Goal: Task Accomplishment & Management: Manage account settings

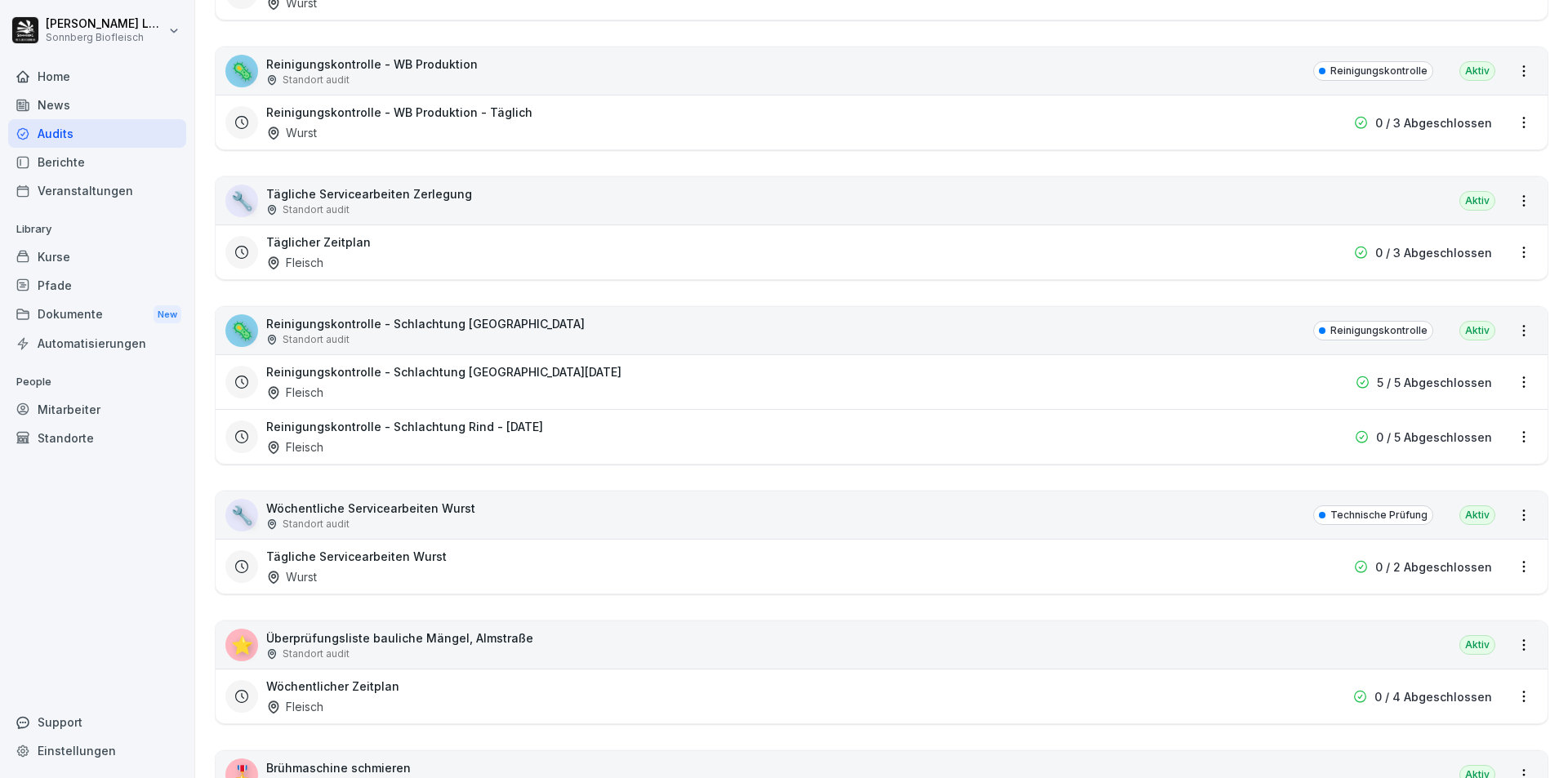
scroll to position [1061, 0]
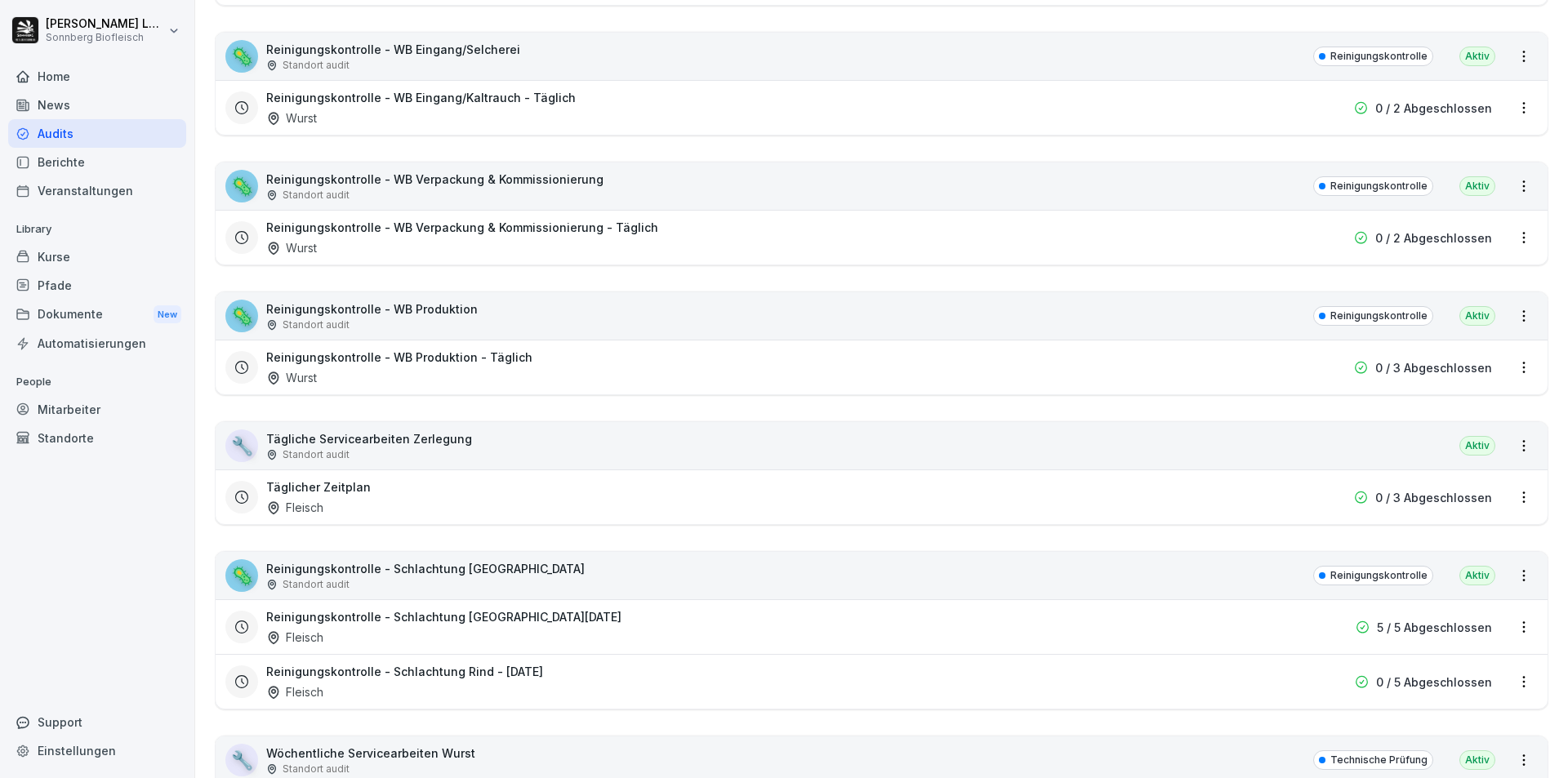
click at [79, 247] on div "Kurse" at bounding box center [97, 257] width 178 height 29
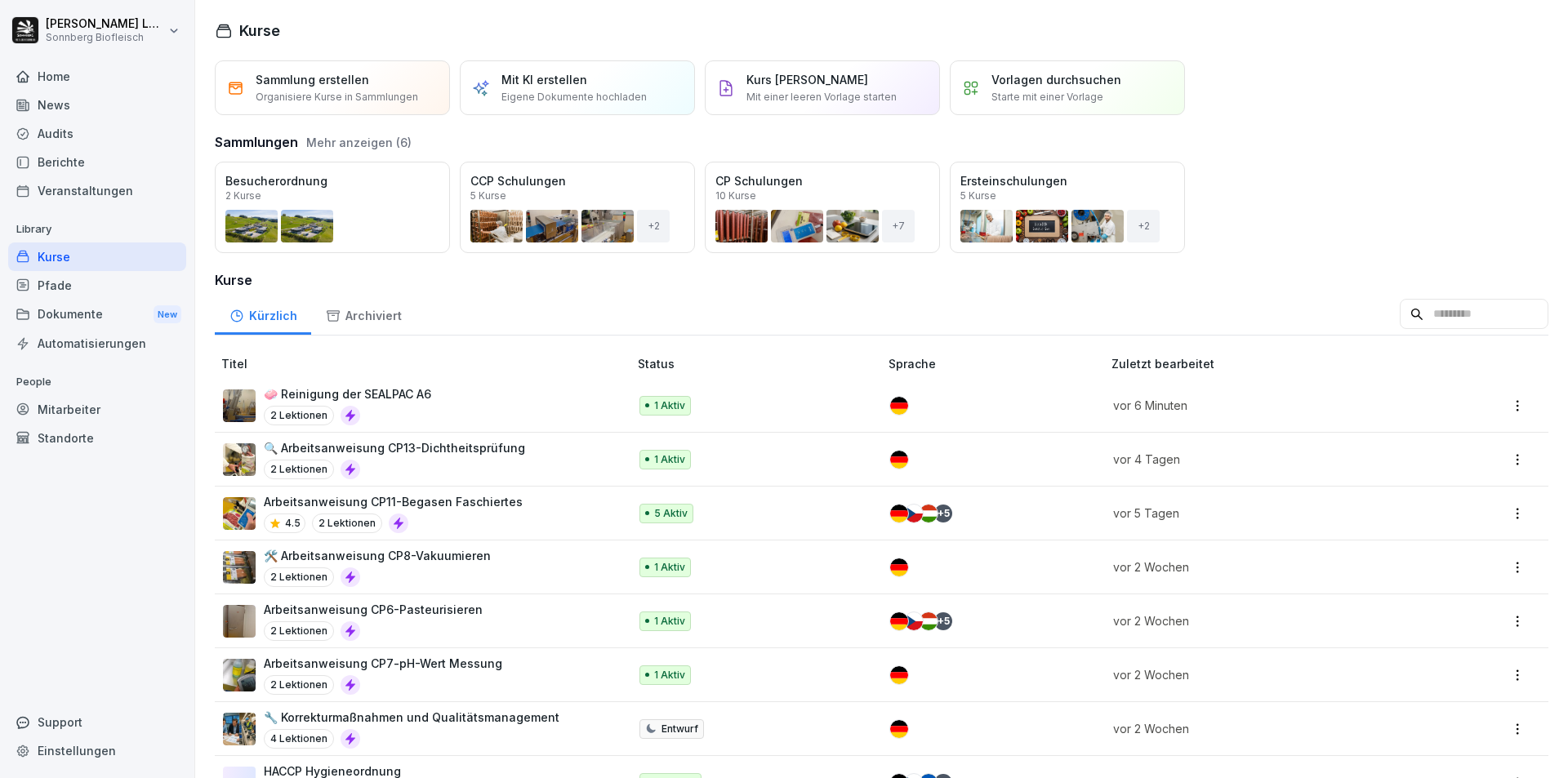
click at [458, 404] on div "🧼 Reinigung der SEALPAC A6 2 Lektionen" at bounding box center [417, 406] width 389 height 40
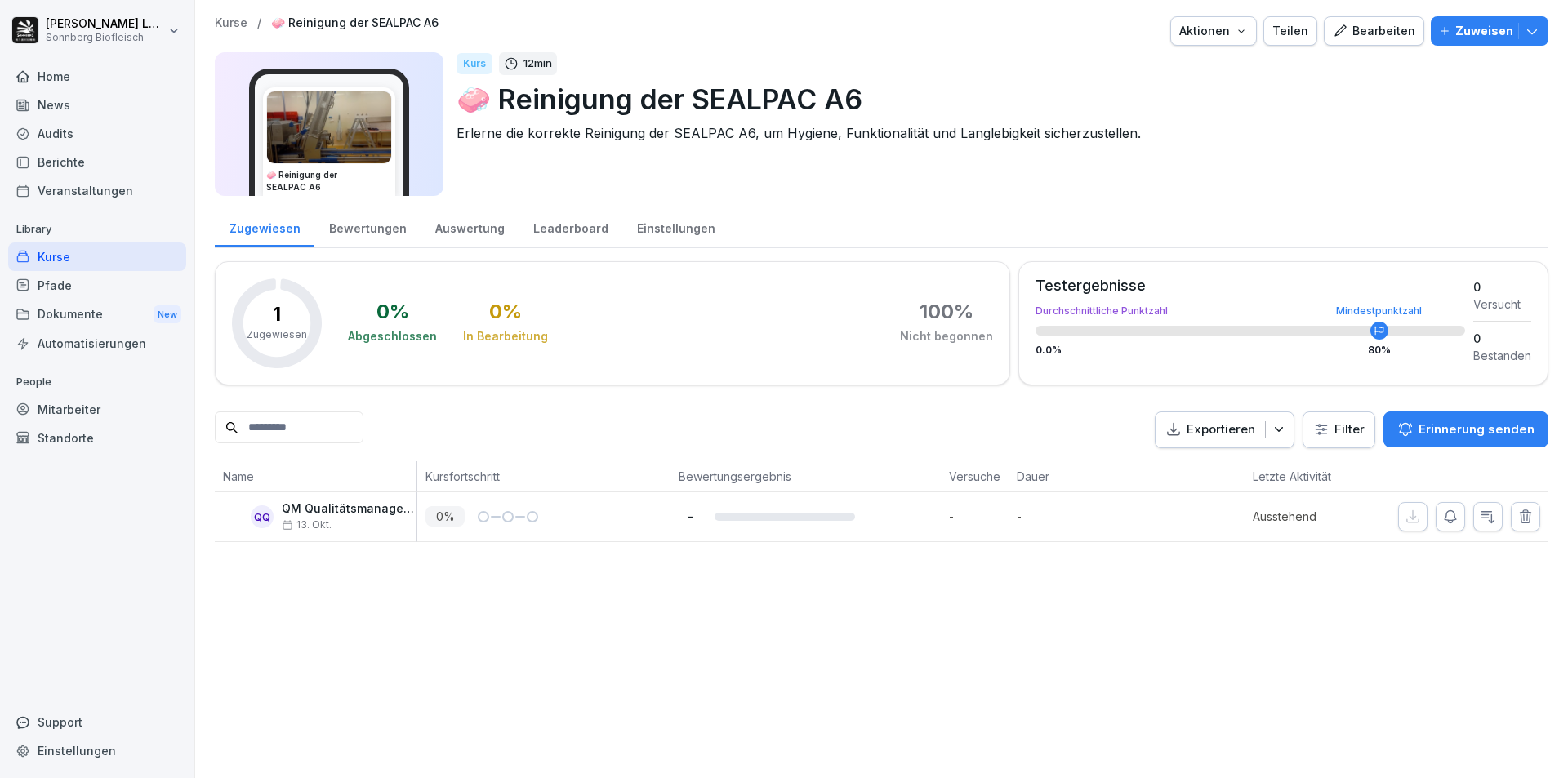
click at [257, 512] on div "QQ" at bounding box center [262, 516] width 22 height 22
click at [362, 227] on div "Bewertungen" at bounding box center [368, 227] width 106 height 41
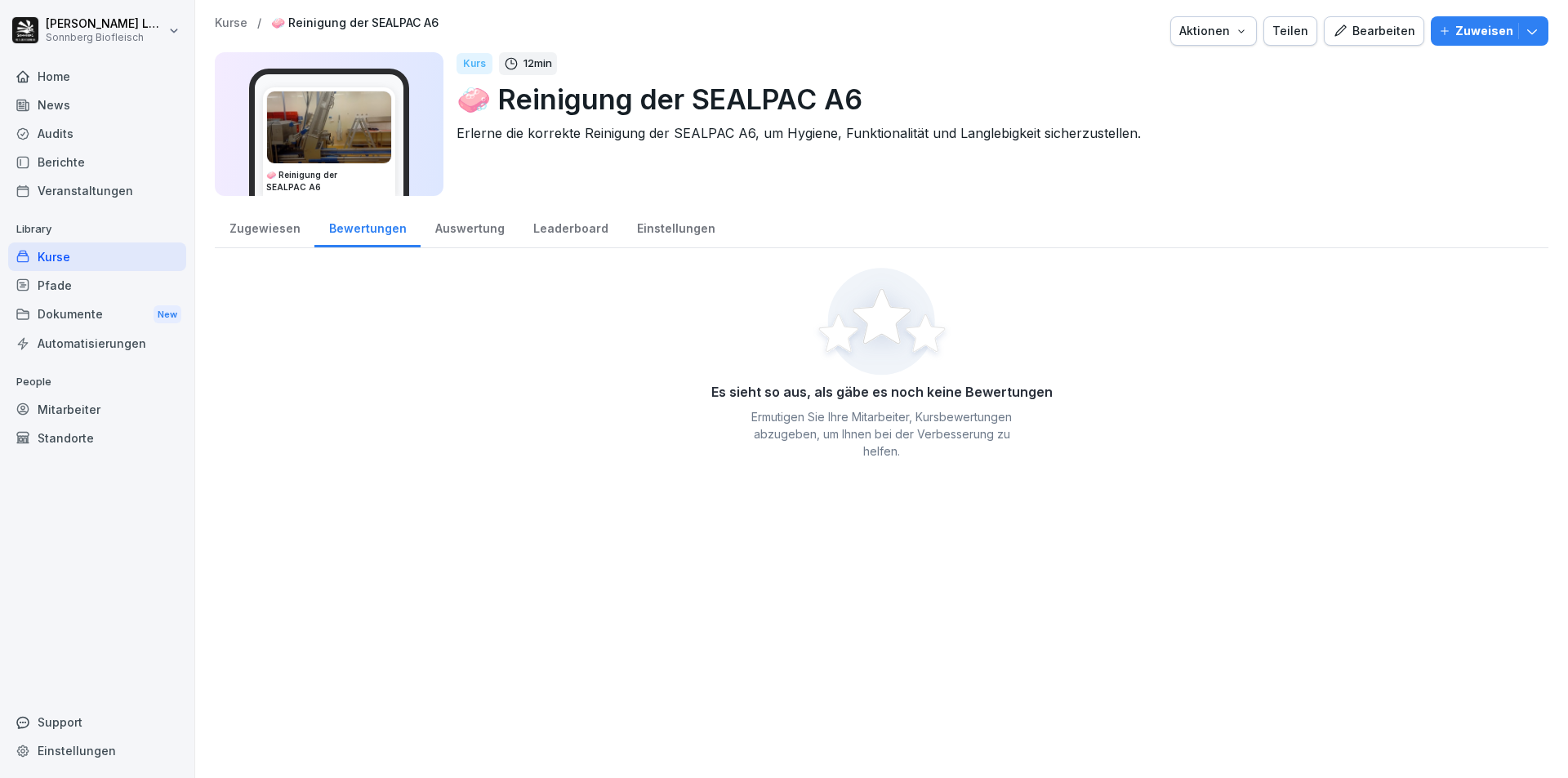
click at [280, 225] on div "Zugewiesen" at bounding box center [264, 227] width 100 height 41
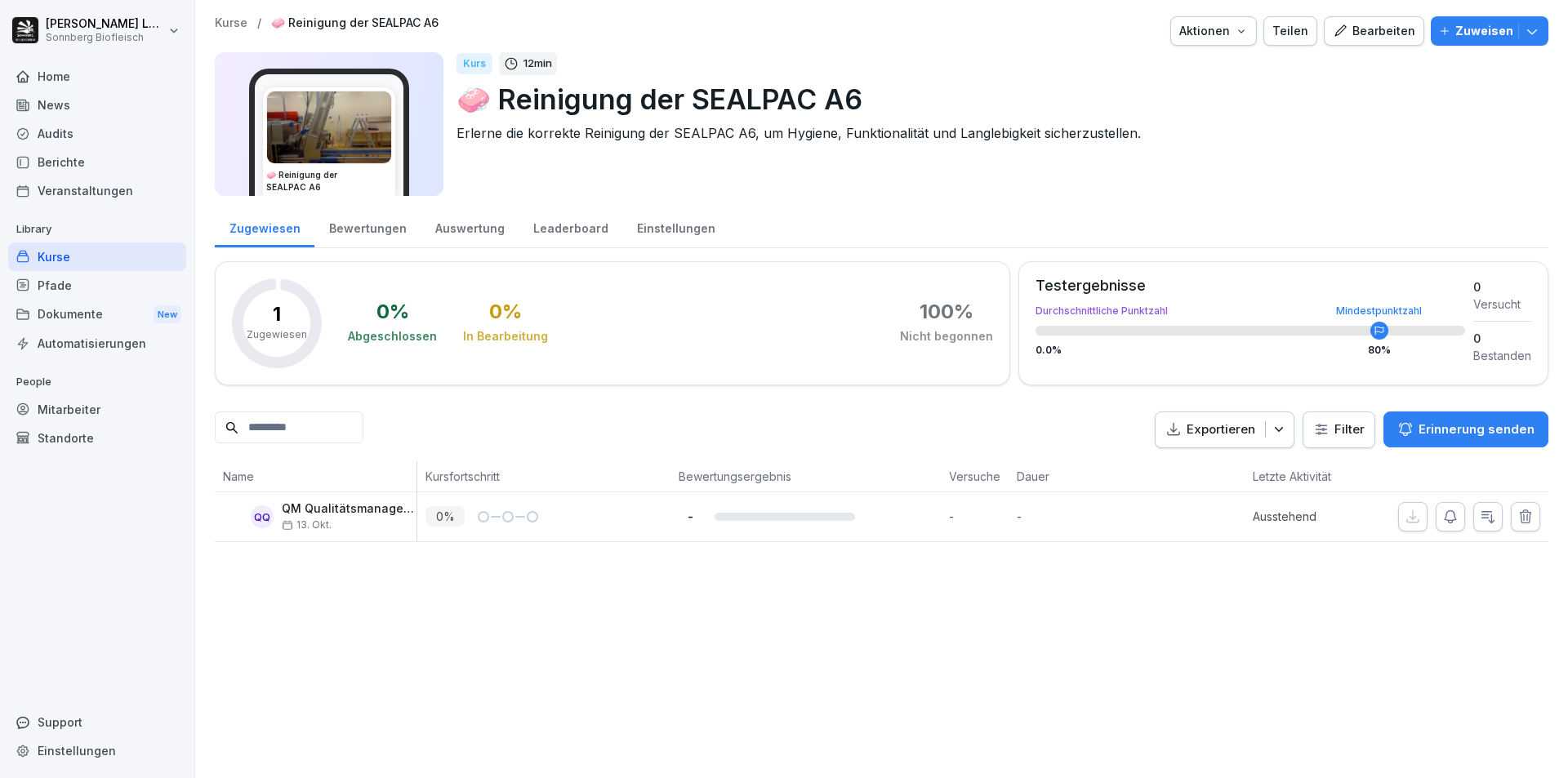
click at [262, 318] on div "1 Zugewiesen" at bounding box center [276, 324] width 60 height 38
click at [1456, 32] on p "Zuweisen" at bounding box center [1484, 31] width 58 height 18
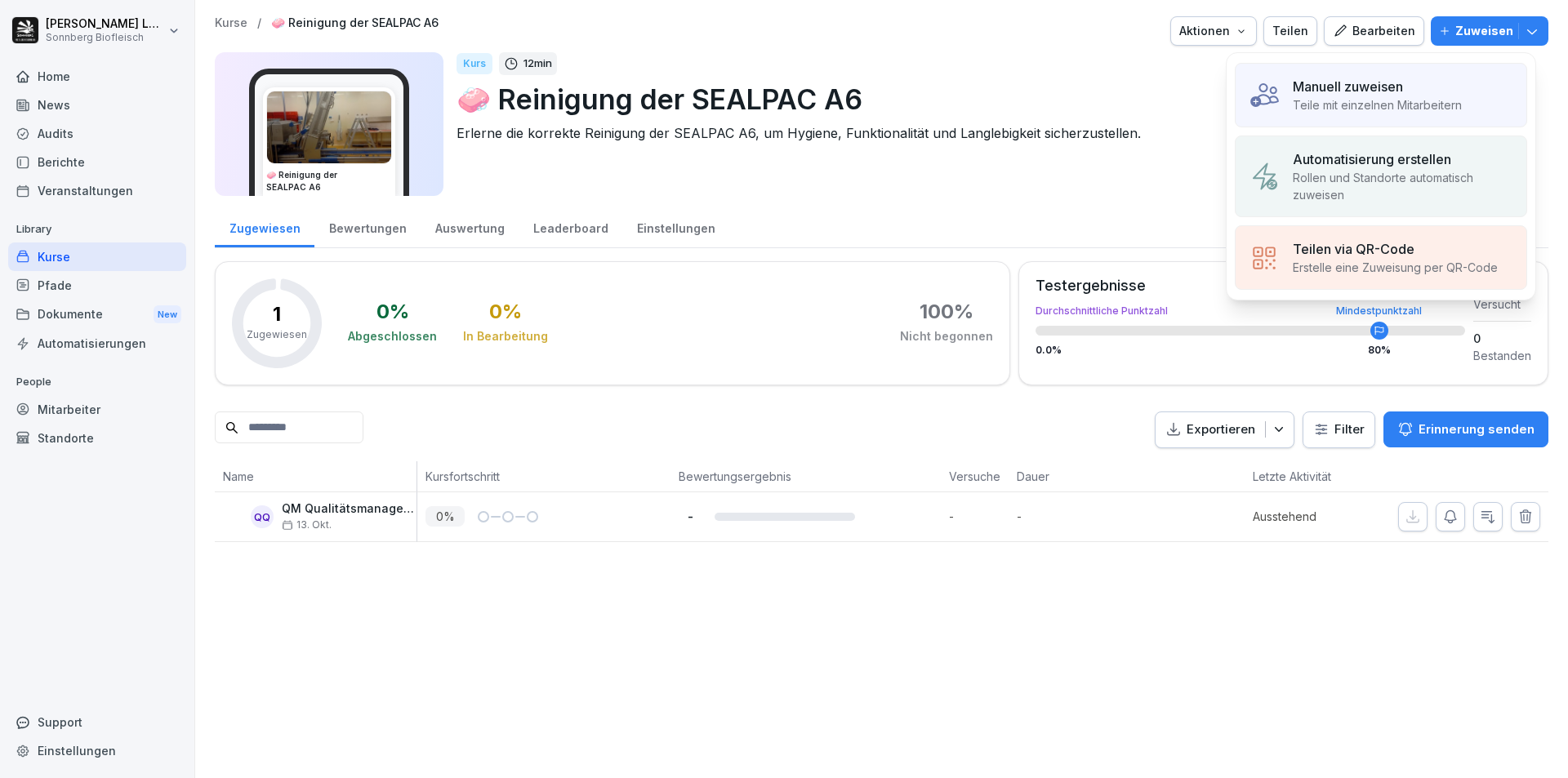
click at [1414, 92] on div "Manuell zuweisen" at bounding box center [1377, 86] width 169 height 20
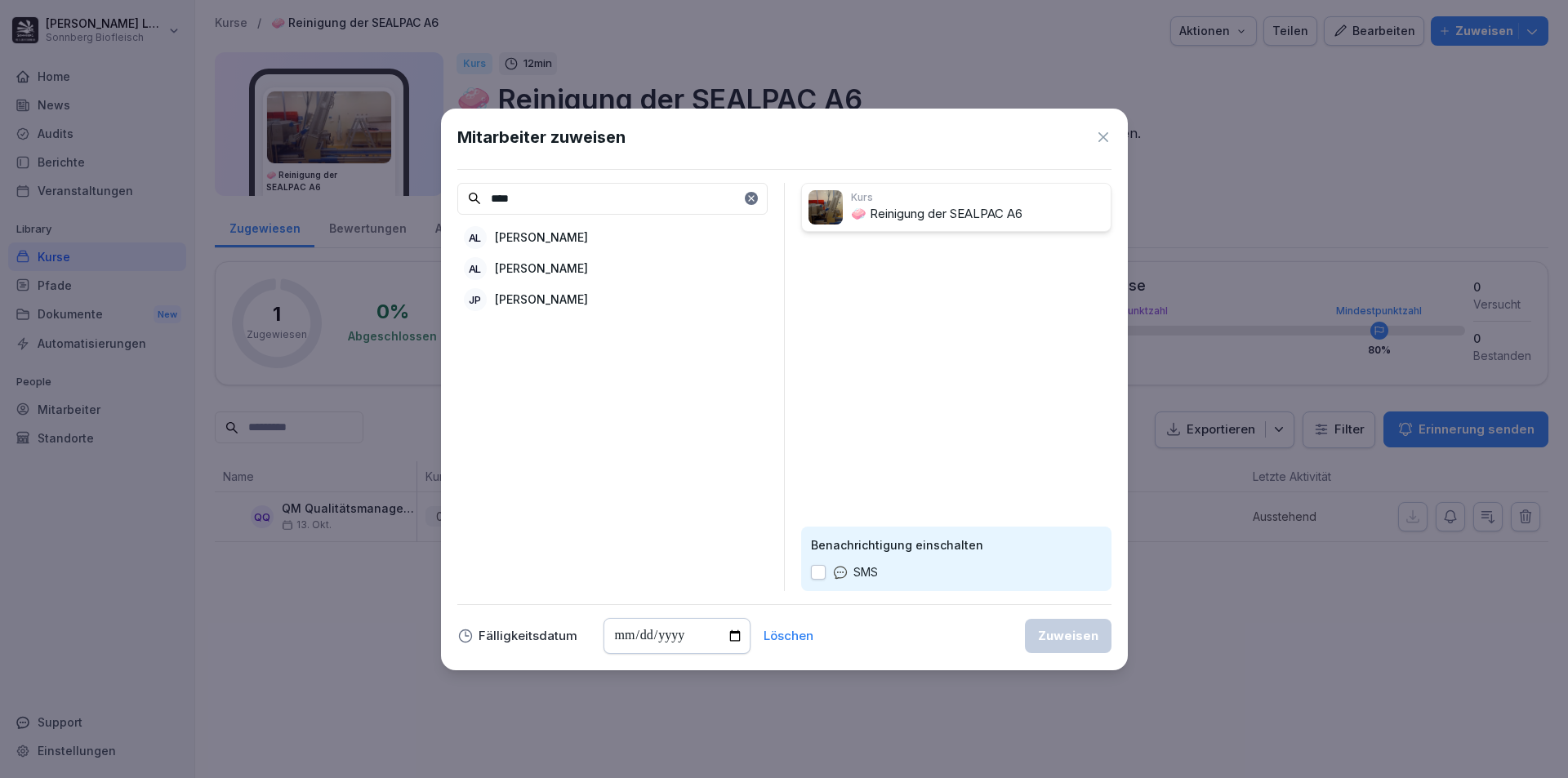
type input "****"
click at [555, 237] on p "Anna Lumetsberger" at bounding box center [542, 237] width 94 height 17
click at [1065, 640] on div "Zuweisen" at bounding box center [1068, 636] width 60 height 18
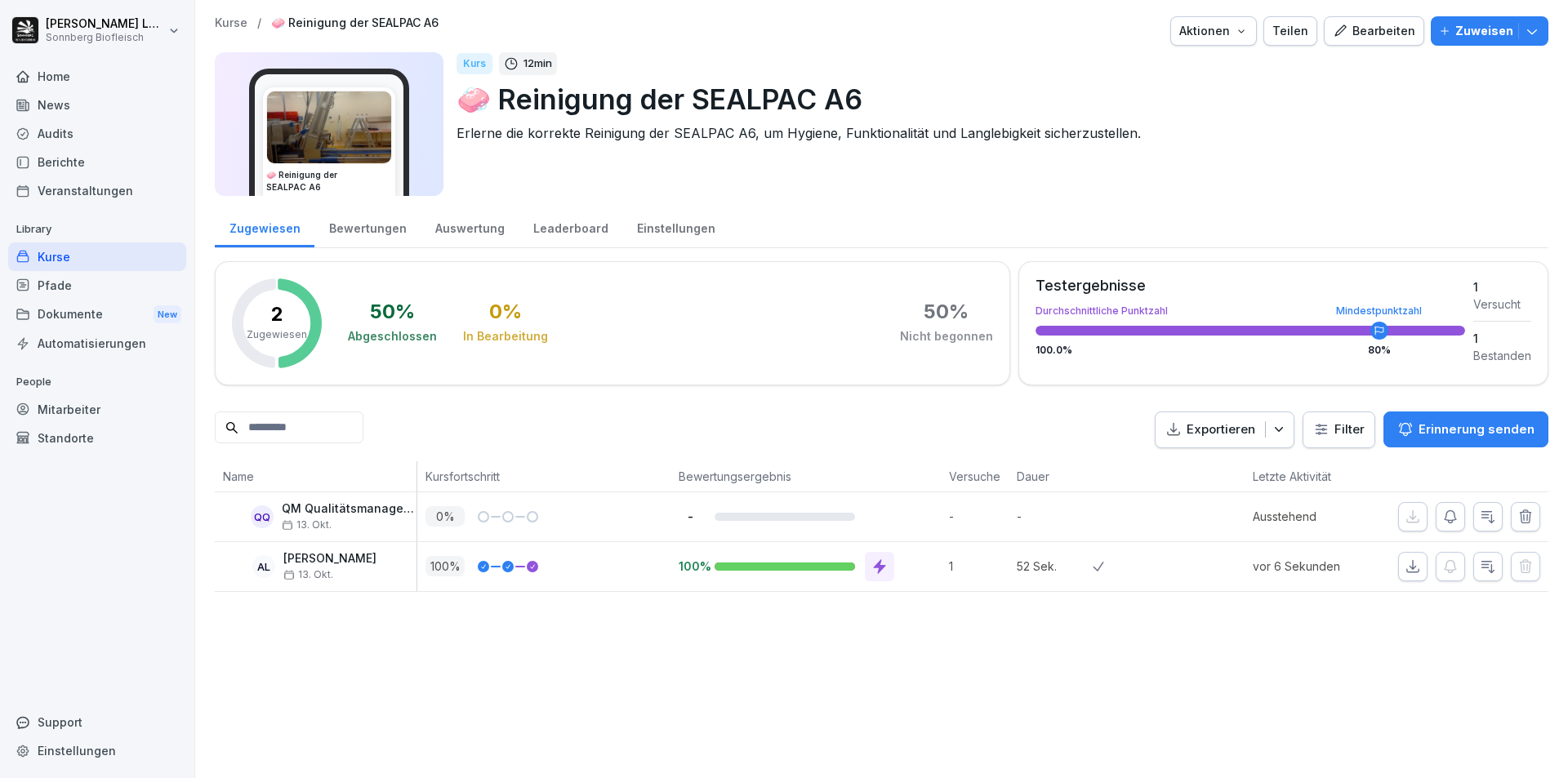
click at [366, 232] on div "Bewertungen" at bounding box center [368, 227] width 106 height 41
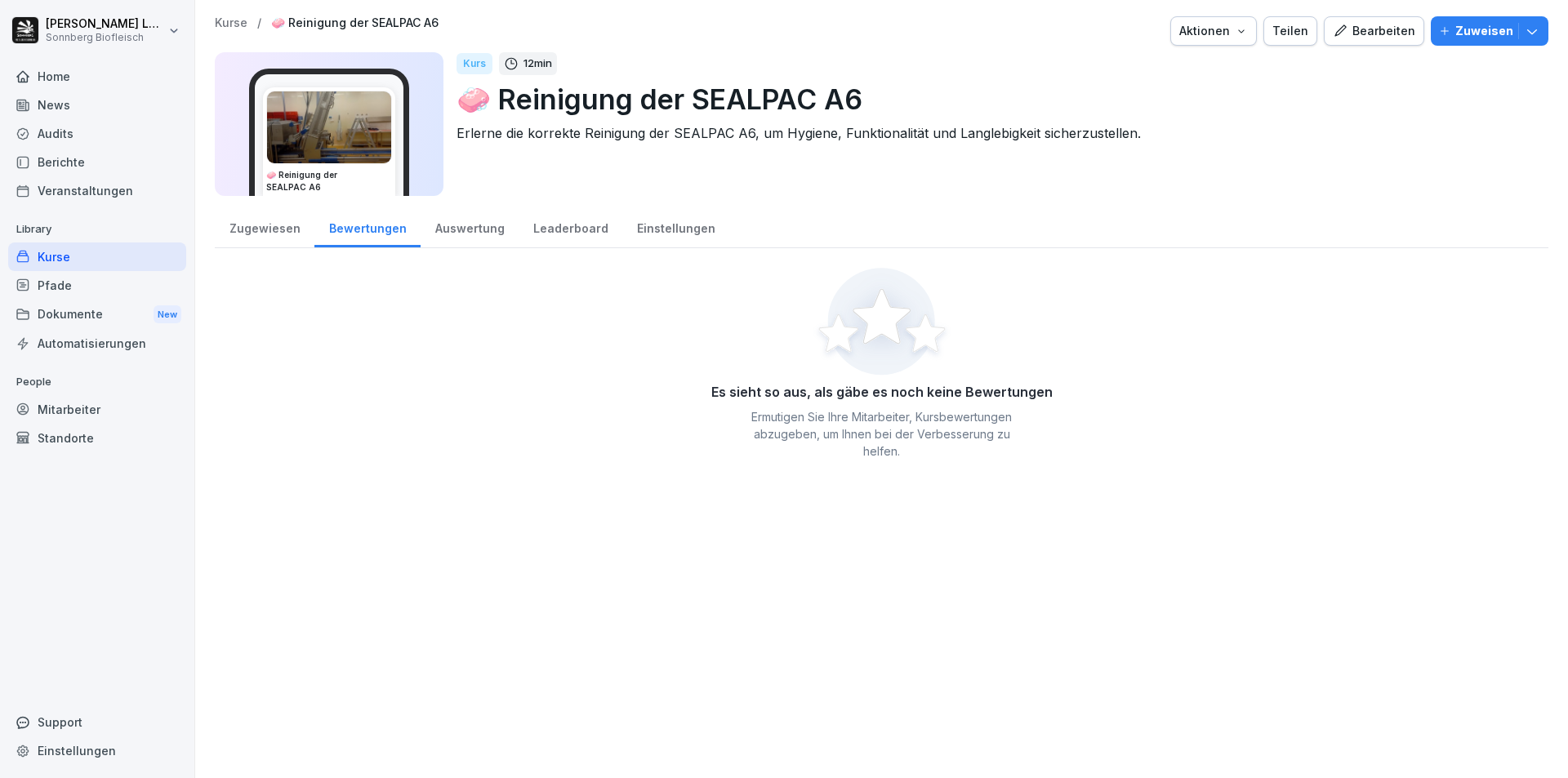
click at [470, 232] on div "Auswertung" at bounding box center [470, 227] width 98 height 41
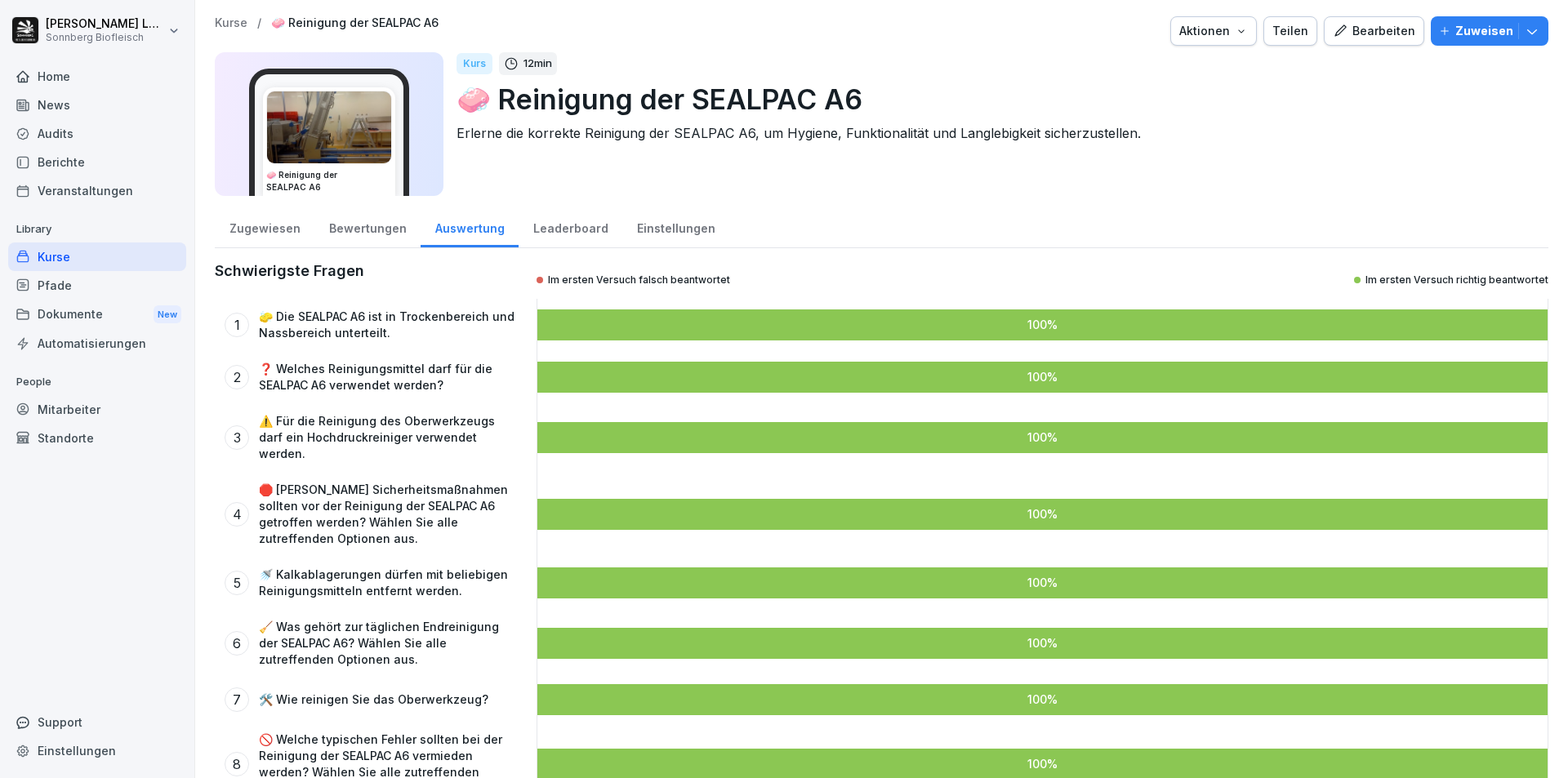
click at [554, 231] on div "Leaderboard" at bounding box center [570, 227] width 103 height 41
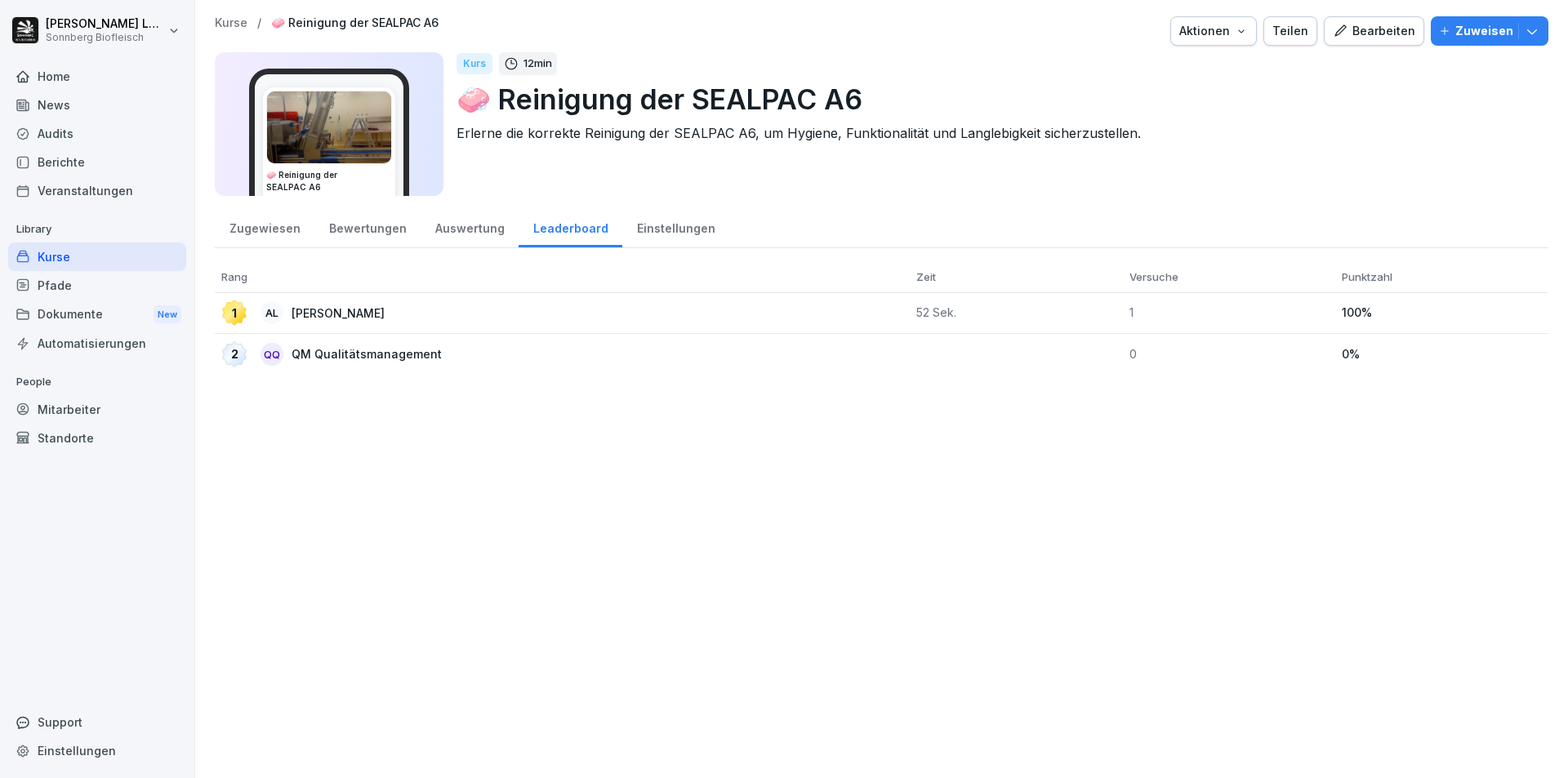
click at [455, 235] on div "Auswertung" at bounding box center [470, 227] width 98 height 41
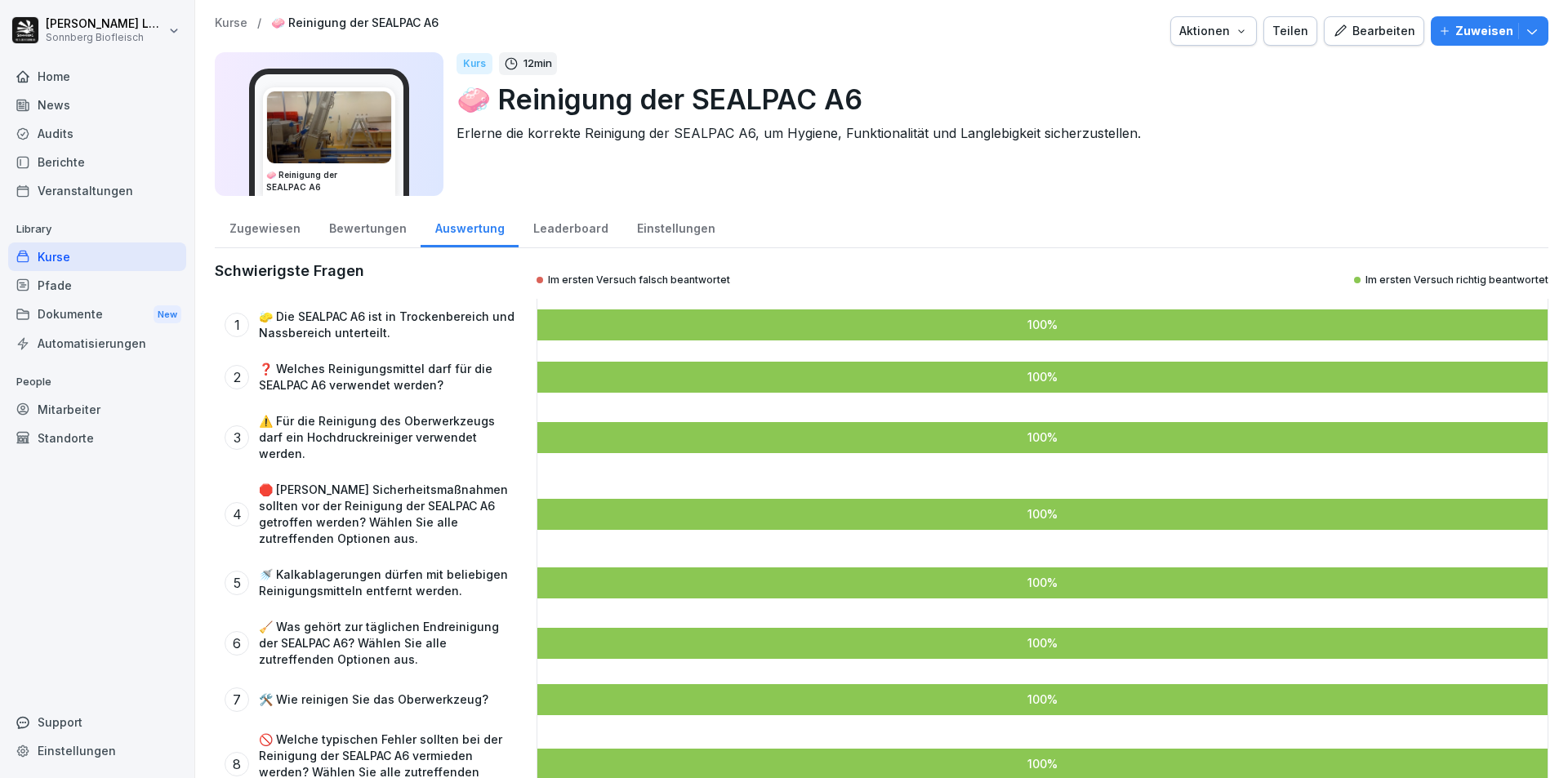
click at [560, 228] on div "Leaderboard" at bounding box center [570, 227] width 103 height 41
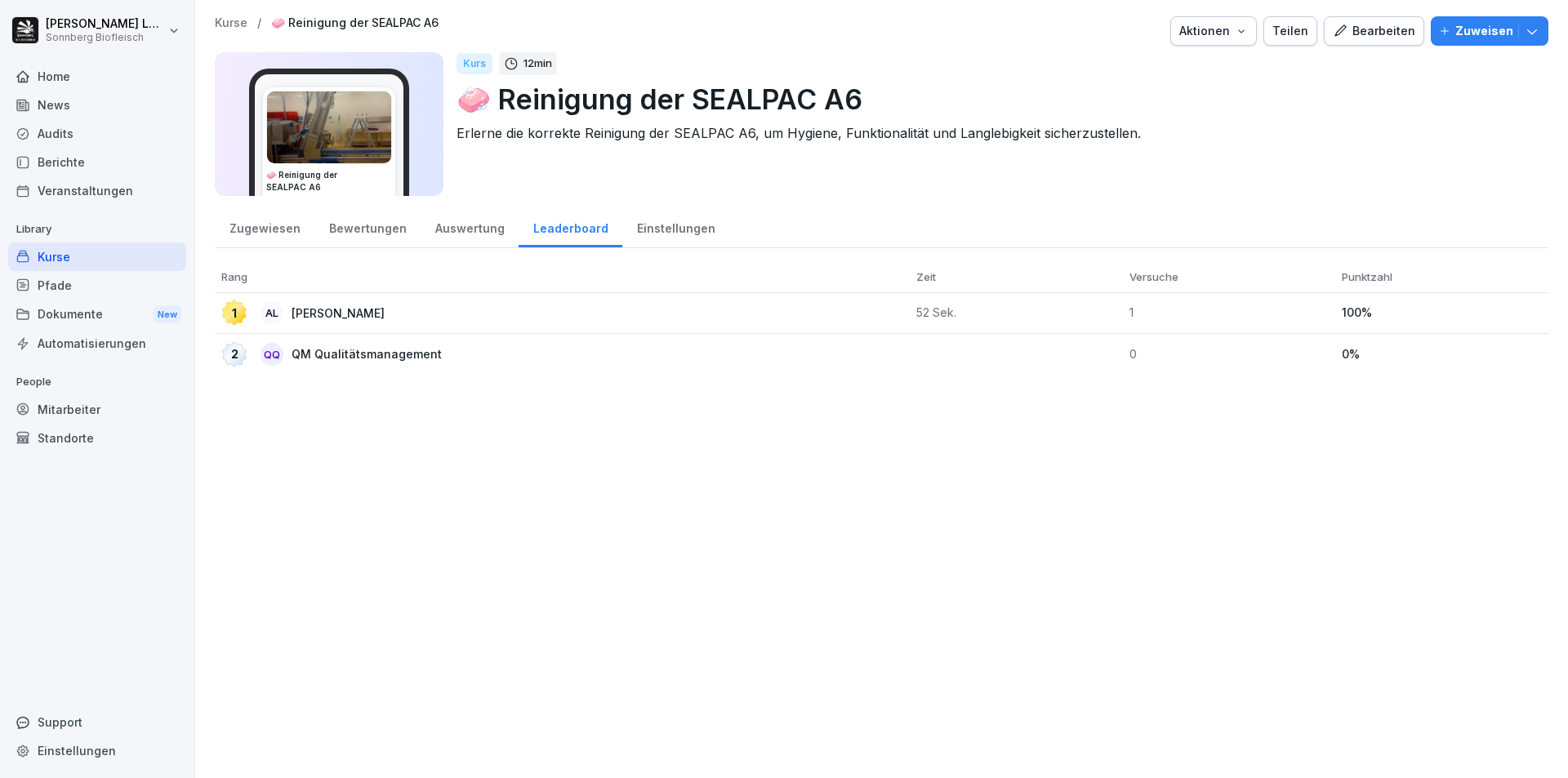
click at [626, 228] on div "Einstellungen" at bounding box center [676, 227] width 107 height 41
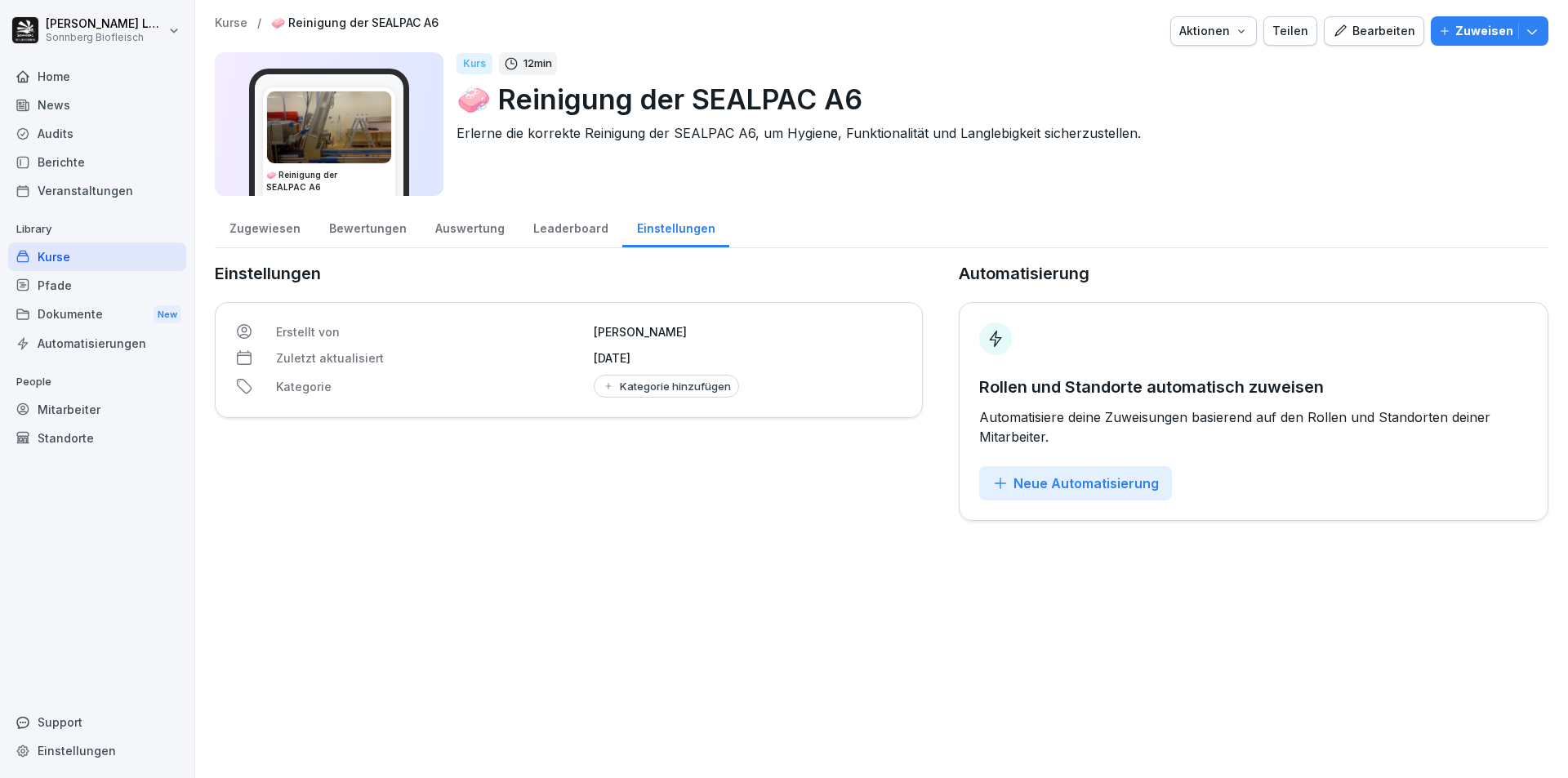
click at [276, 232] on div "Zugewiesen" at bounding box center [264, 227] width 100 height 41
